Goal: Task Accomplishment & Management: Complete application form

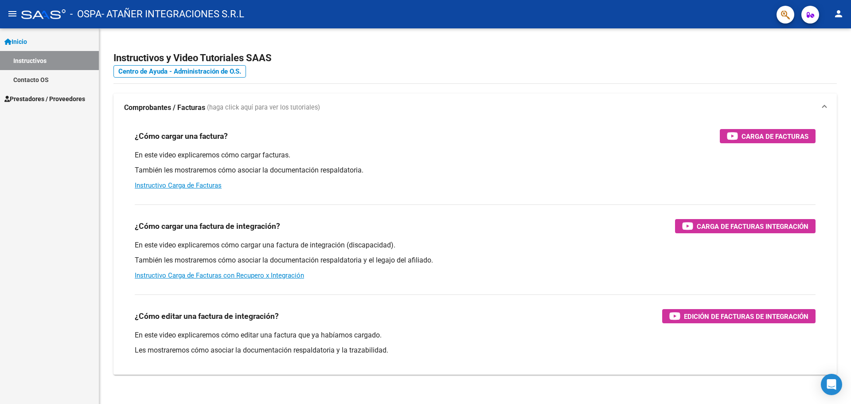
click at [73, 96] on span "Prestadores / Proveedores" at bounding box center [44, 99] width 81 height 10
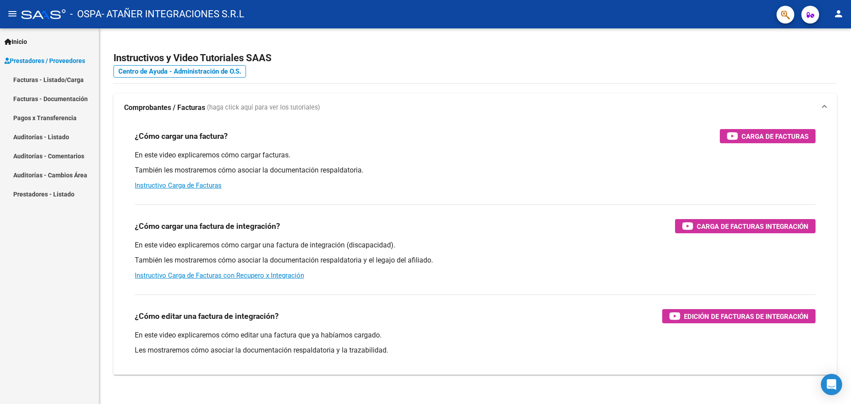
click at [68, 82] on link "Facturas - Listado/Carga" at bounding box center [49, 79] width 99 height 19
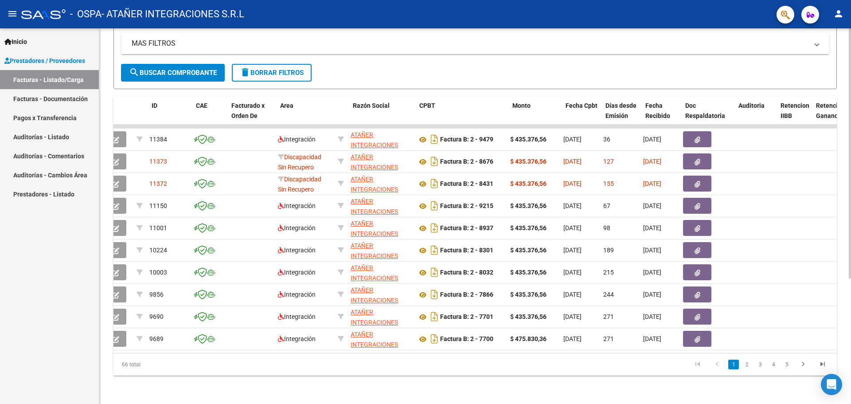
scroll to position [0, 9]
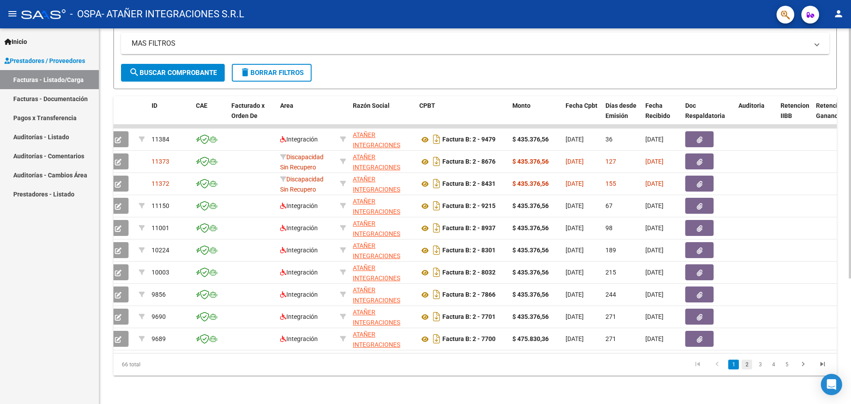
click at [748, 366] on link "2" at bounding box center [747, 365] width 11 height 10
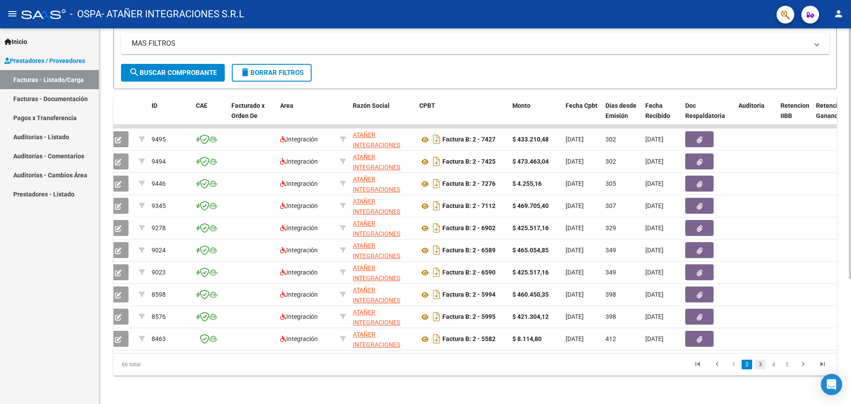
click at [759, 365] on link "3" at bounding box center [760, 365] width 11 height 10
click at [733, 364] on link "1" at bounding box center [734, 365] width 11 height 10
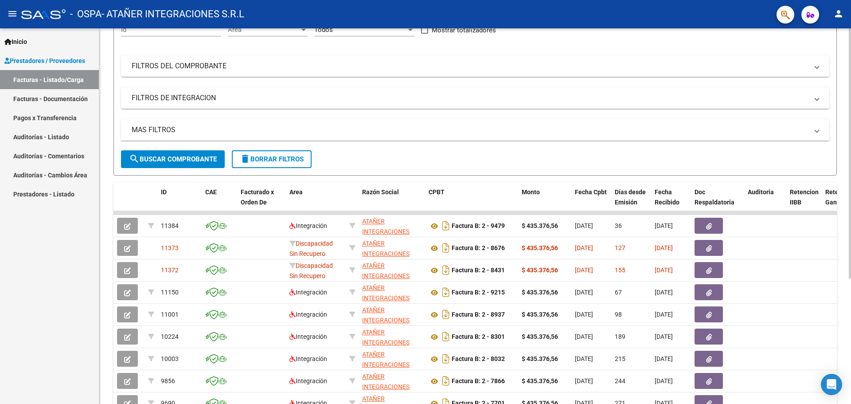
scroll to position [11, 0]
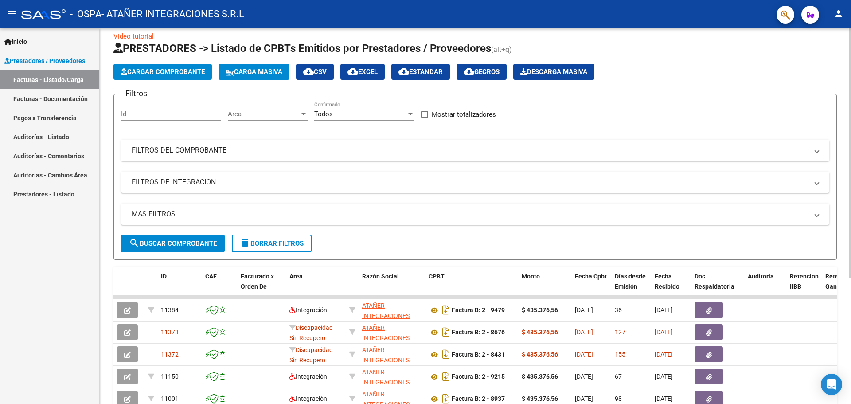
click at [165, 68] on span "Cargar Comprobante" at bounding box center [163, 72] width 84 height 8
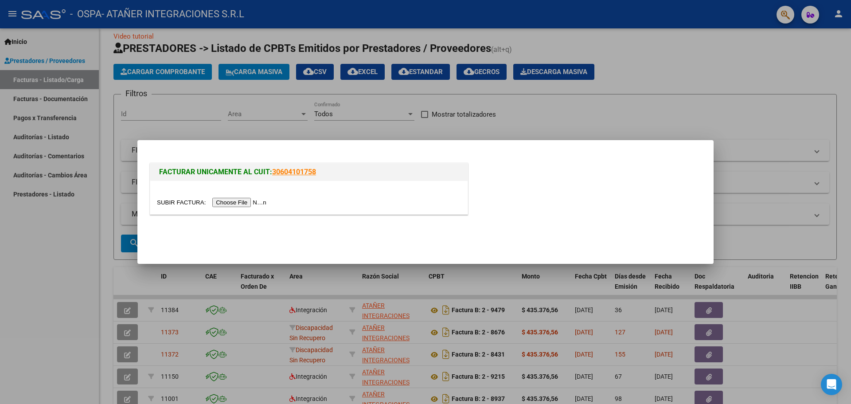
click at [207, 203] on input "file" at bounding box center [213, 202] width 112 height 9
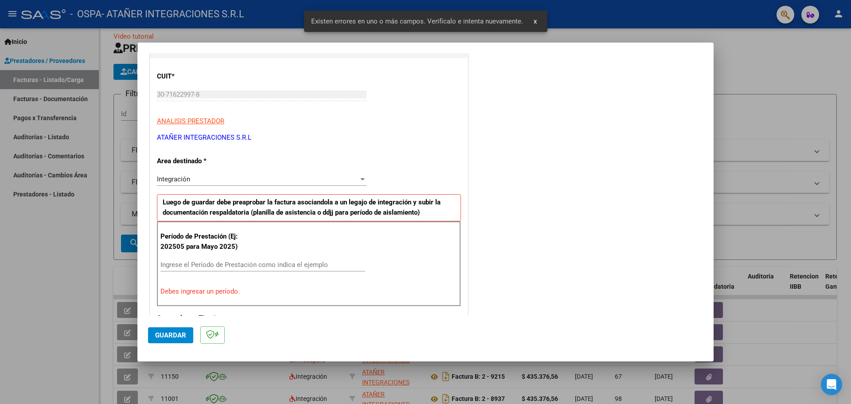
scroll to position [133, 0]
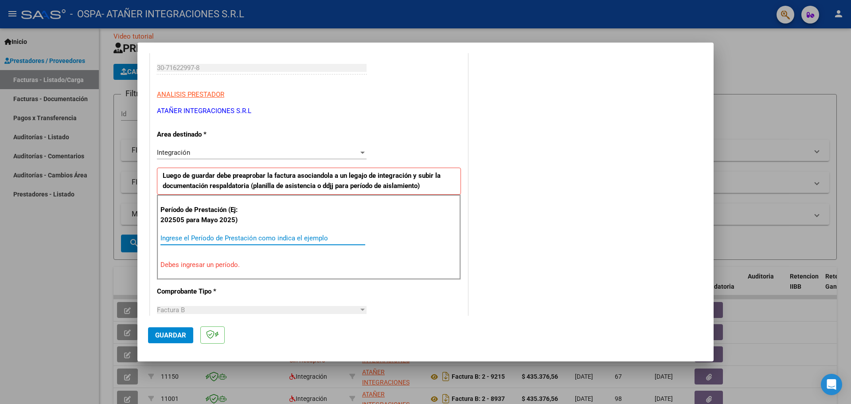
click at [180, 239] on input "Ingrese el Período de Prestación como indica el ejemplo" at bounding box center [263, 238] width 205 height 8
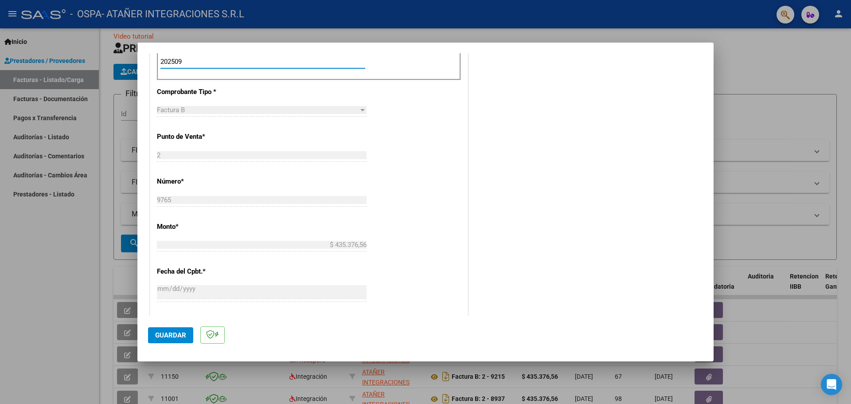
scroll to position [310, 0]
type input "202509"
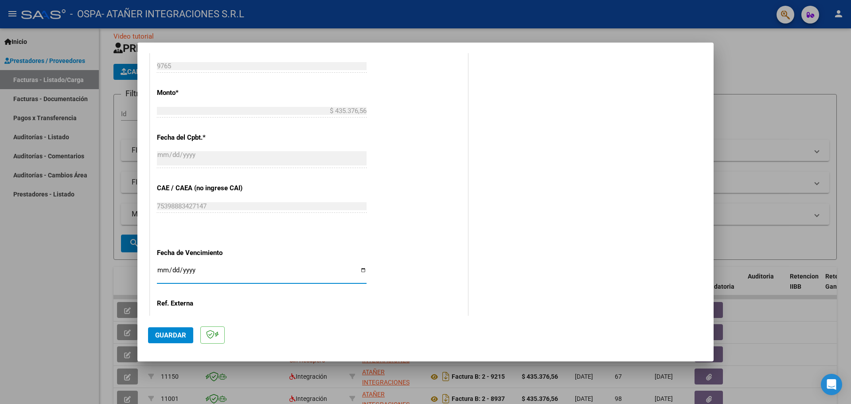
click at [361, 270] on input "Ingresar la fecha" at bounding box center [262, 273] width 210 height 14
type input "[DATE]"
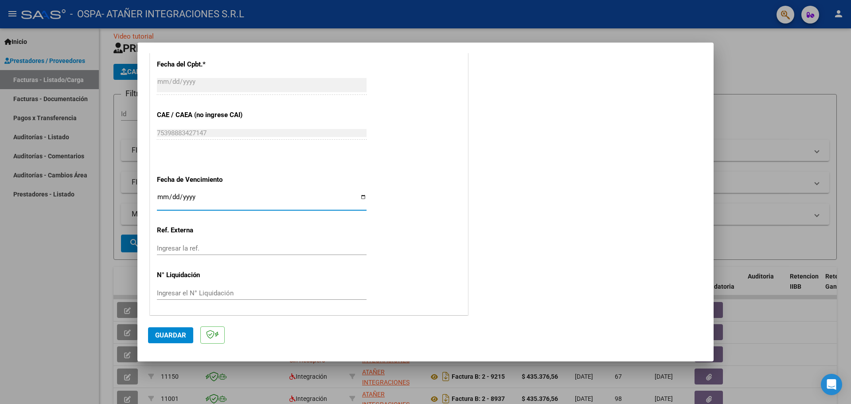
scroll to position [518, 0]
click at [172, 339] on span "Guardar" at bounding box center [170, 335] width 31 height 8
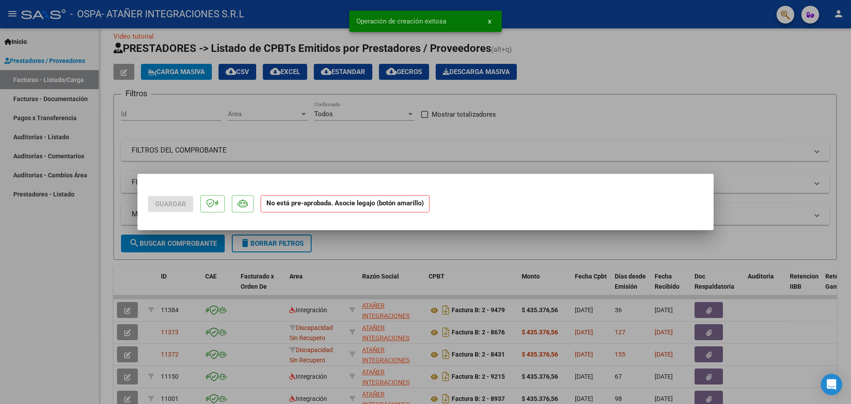
scroll to position [0, 0]
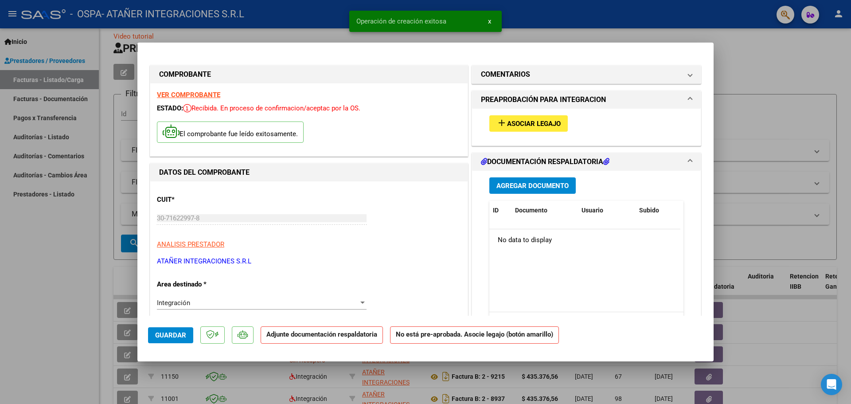
click at [519, 123] on span "Asociar Legajo" at bounding box center [534, 124] width 54 height 8
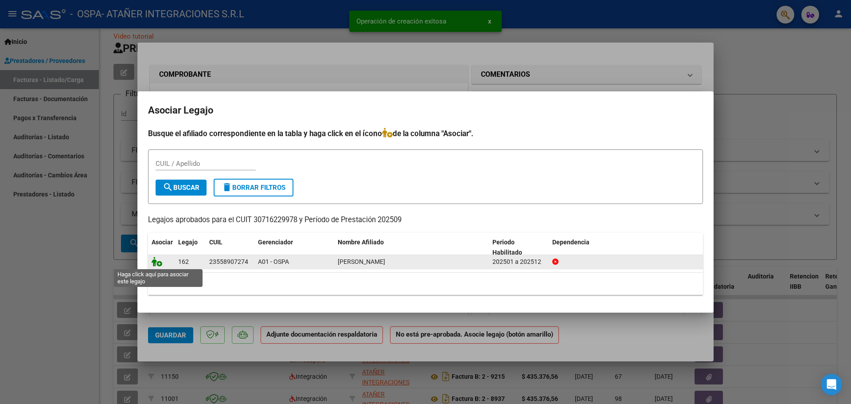
click at [154, 264] on icon at bounding box center [157, 262] width 11 height 10
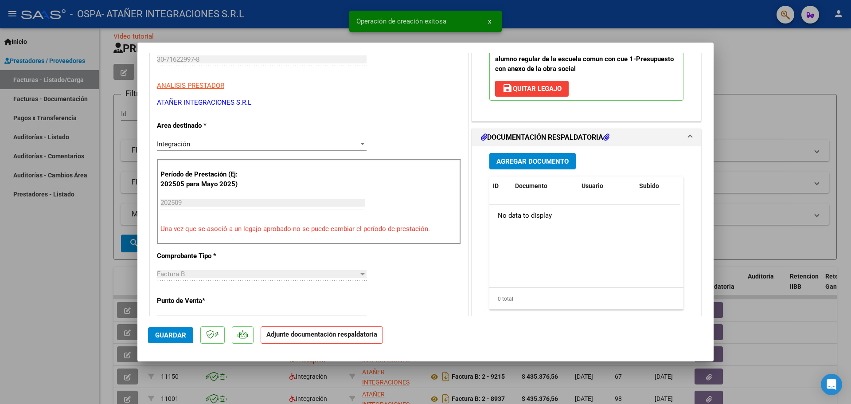
scroll to position [177, 0]
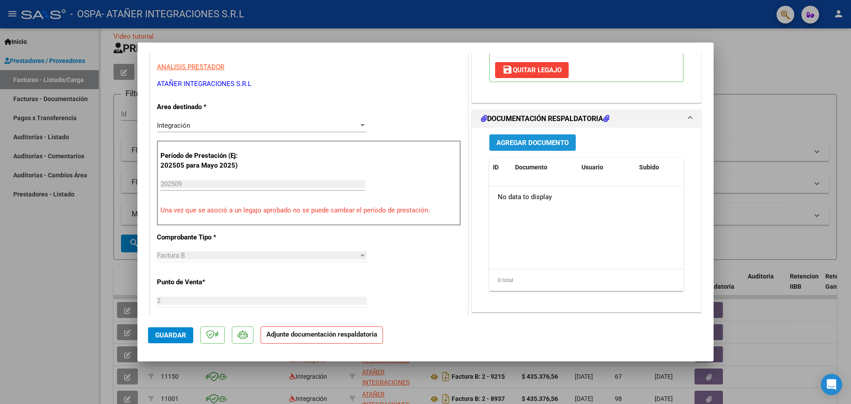
click at [523, 141] on span "Agregar Documento" at bounding box center [533, 143] width 72 height 8
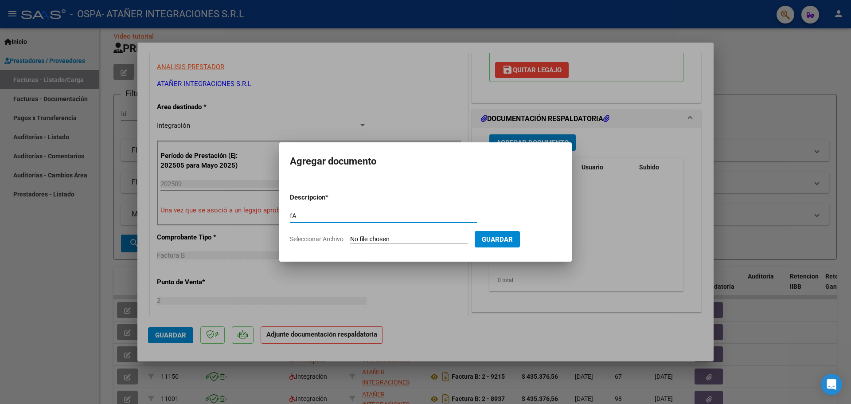
type input "f"
type input "R"
type input "FACTURA"
click at [398, 239] on input "Seleccionar Archivo" at bounding box center [409, 239] width 118 height 8
type input "C:\fakepath\FC B Nº 0002-00009765.PDF"
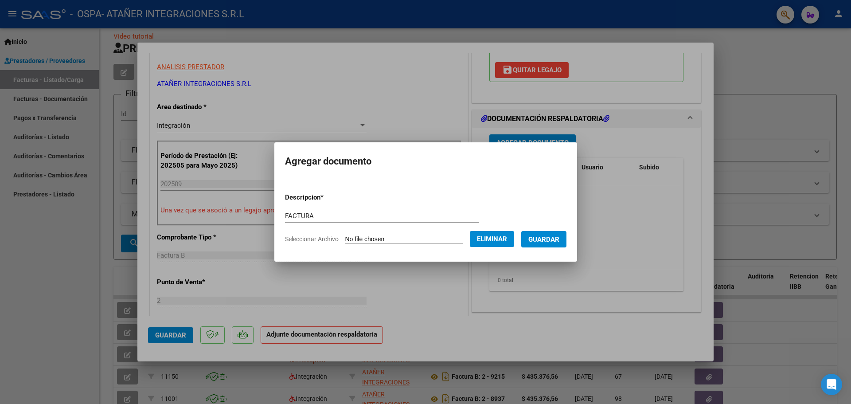
click at [560, 239] on span "Guardar" at bounding box center [544, 239] width 31 height 8
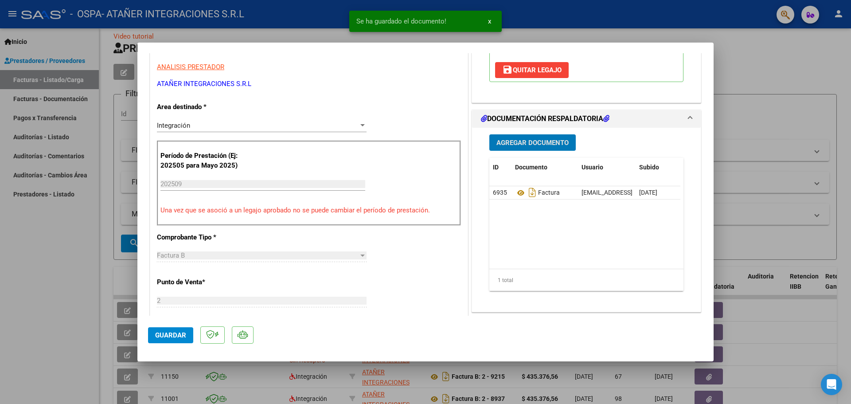
click at [535, 142] on span "Agregar Documento" at bounding box center [533, 143] width 72 height 8
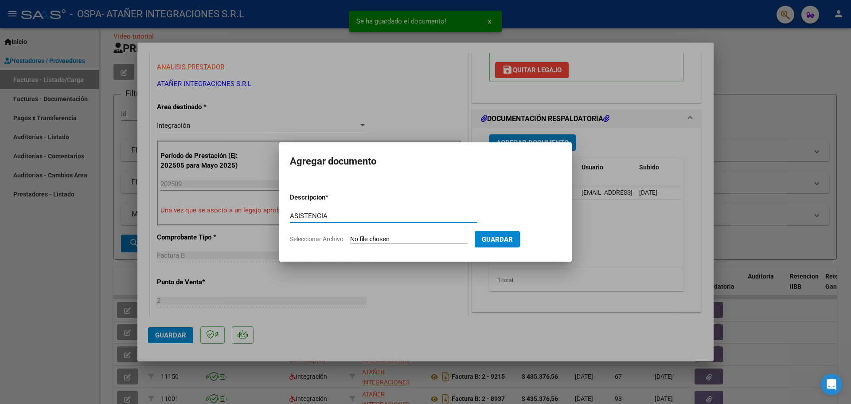
type input "ASISTENCIA"
click at [376, 237] on input "Seleccionar Archivo" at bounding box center [409, 239] width 118 height 8
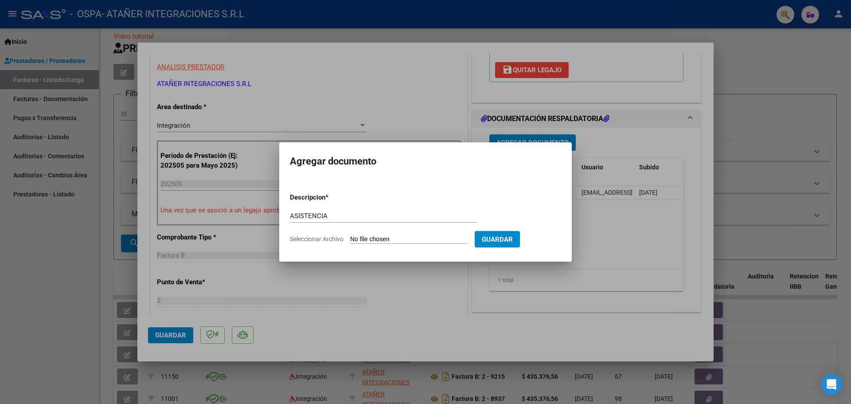
type input "C:\fakepath\Ludueño Antonia ASISTENCIA [DATE].pdf"
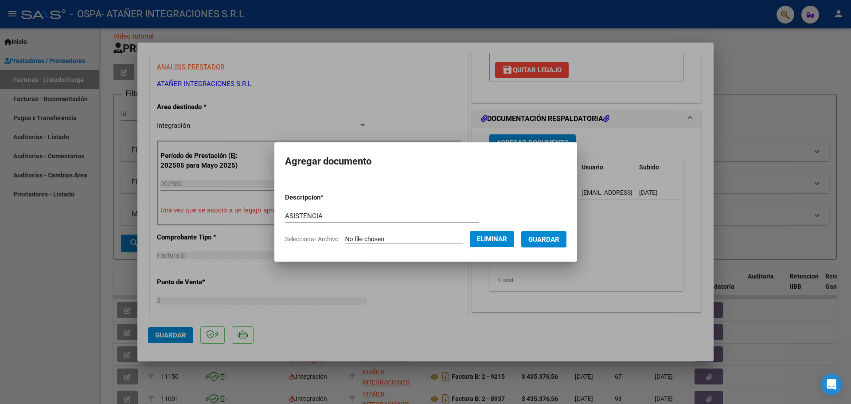
click at [560, 241] on span "Guardar" at bounding box center [544, 239] width 31 height 8
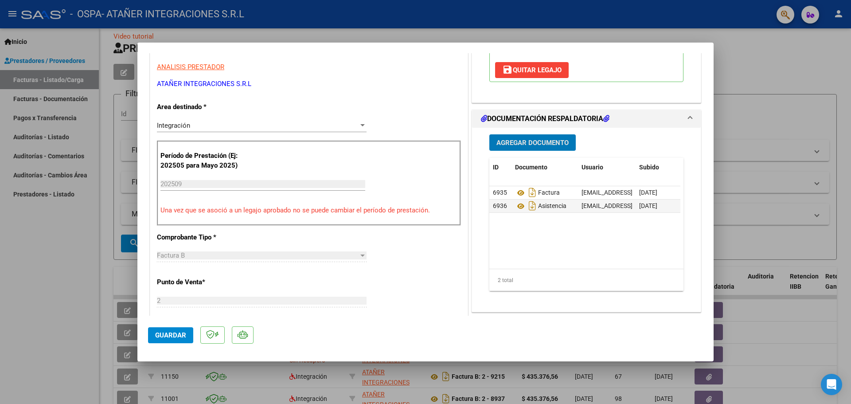
click at [167, 336] on span "Guardar" at bounding box center [170, 335] width 31 height 8
click at [759, 95] on div at bounding box center [425, 202] width 851 height 404
type input "$ 0,00"
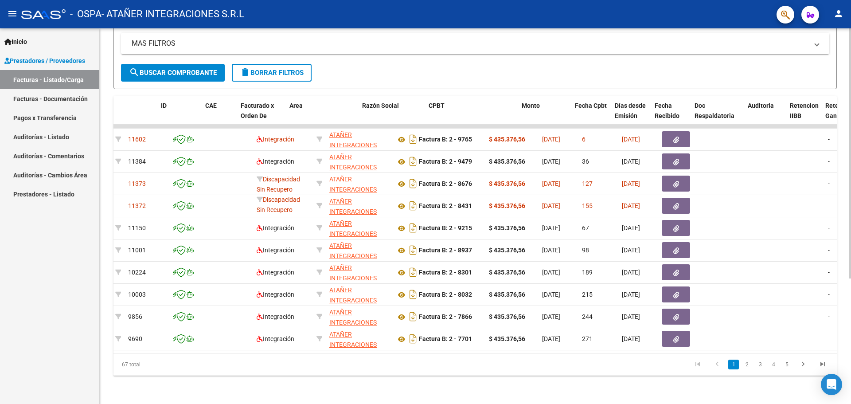
scroll to position [0, 0]
